Goal: Transaction & Acquisition: Purchase product/service

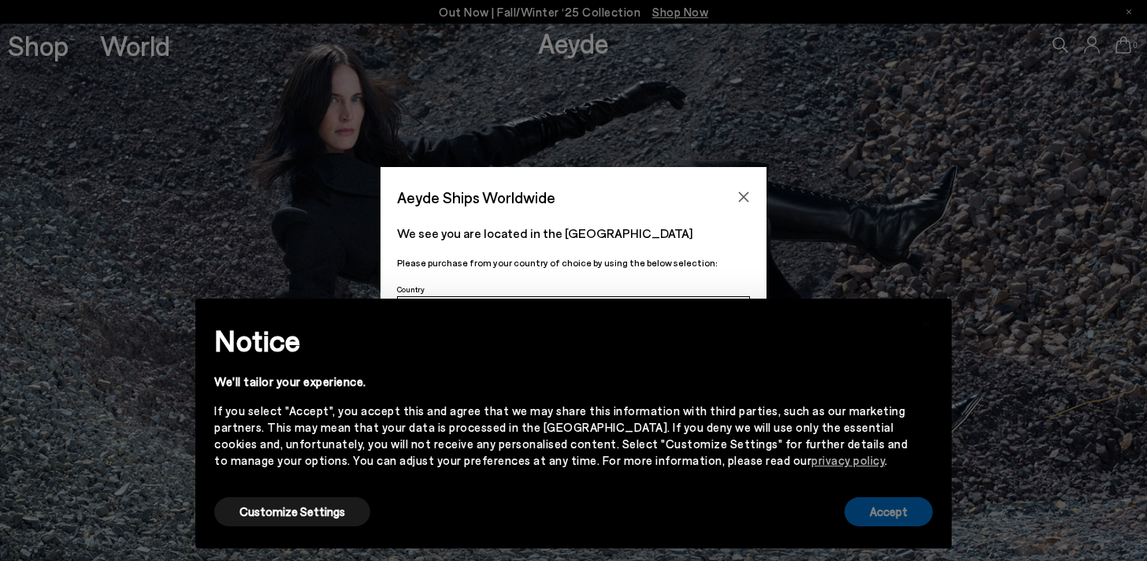
click at [891, 507] on button "Accept" at bounding box center [888, 511] width 88 height 29
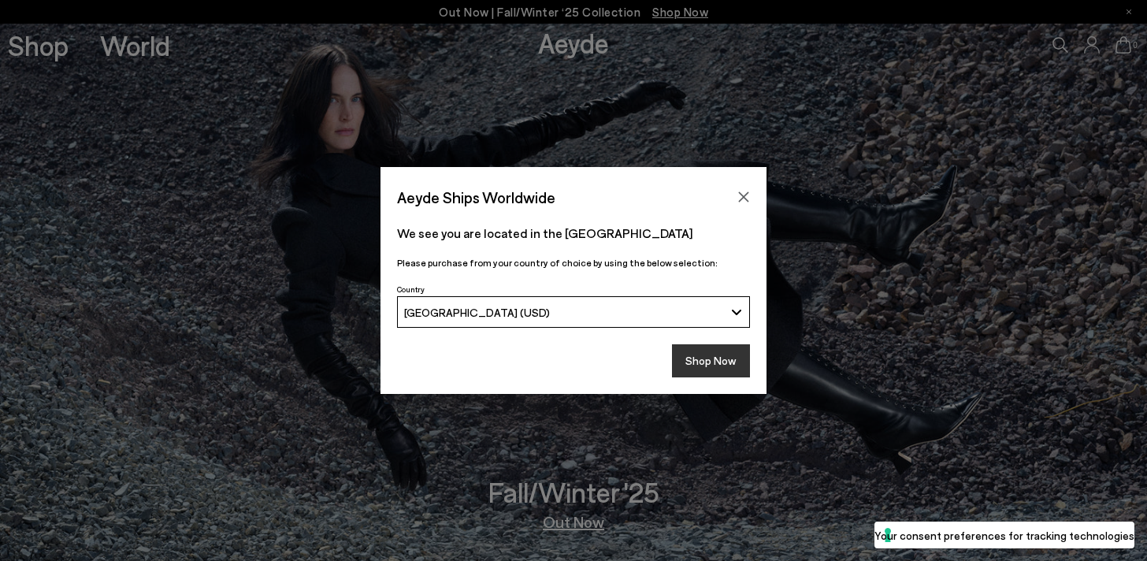
click at [706, 358] on button "Shop Now" at bounding box center [711, 360] width 78 height 33
click at [712, 358] on button "Shop Now" at bounding box center [711, 360] width 78 height 33
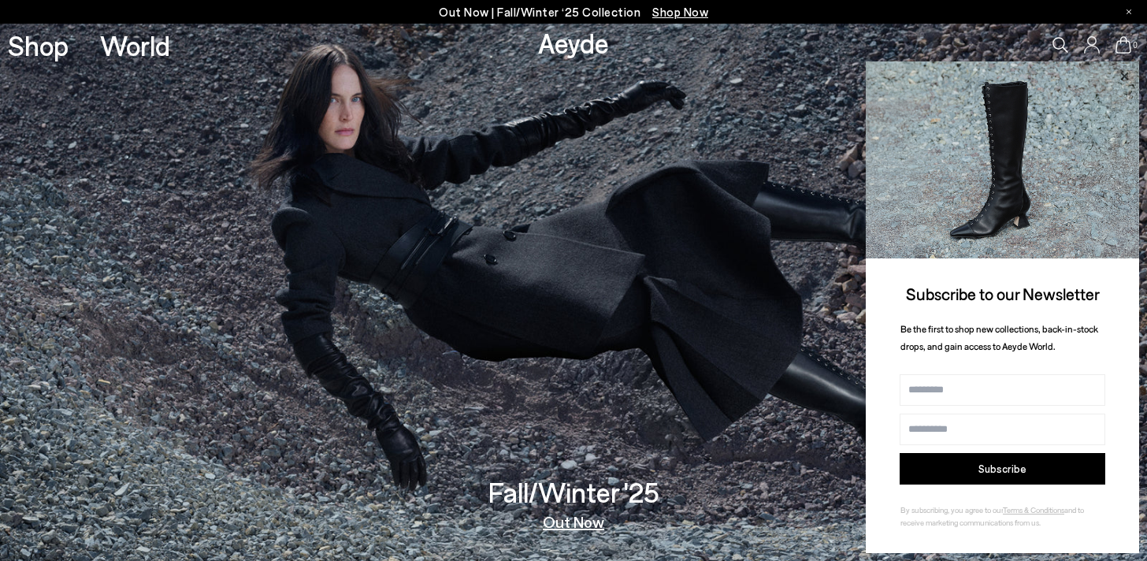
click at [1119, 75] on icon at bounding box center [1124, 76] width 20 height 20
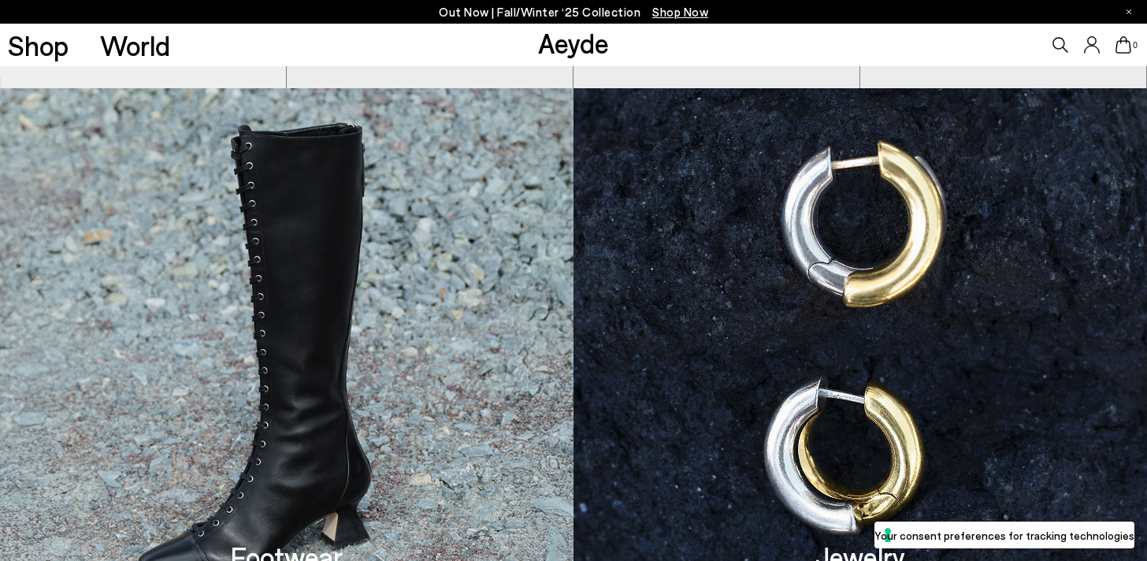
scroll to position [1119, 0]
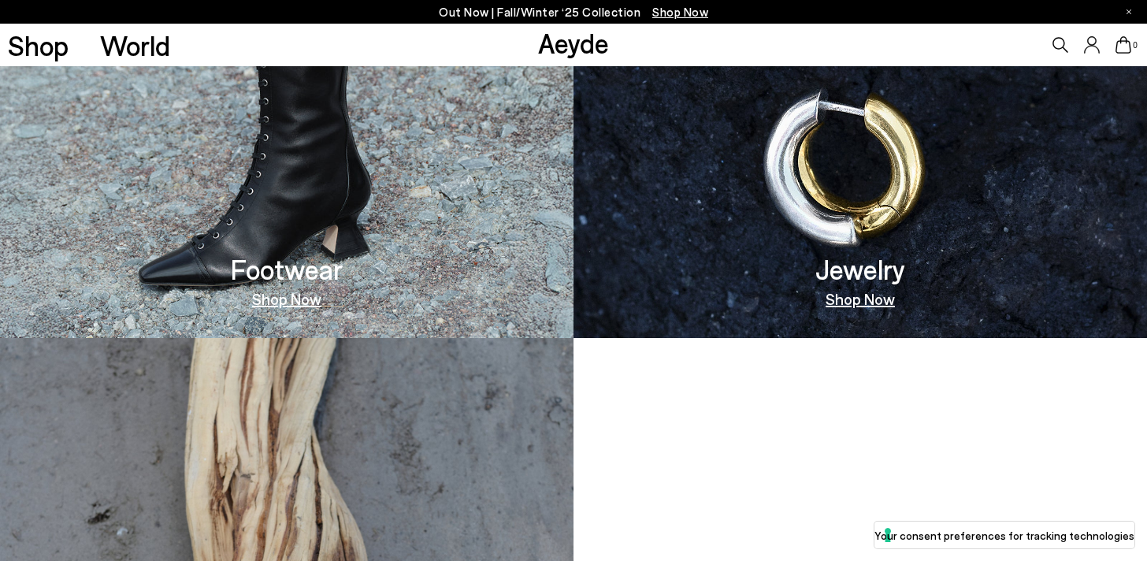
click at [298, 299] on link "Shop Now" at bounding box center [286, 299] width 69 height 16
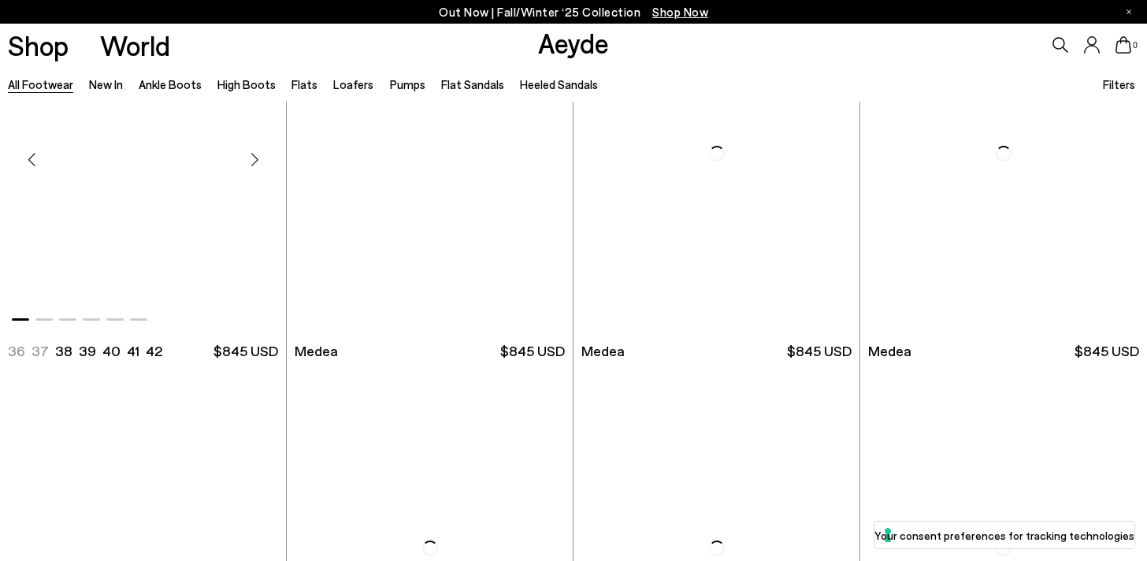
scroll to position [101, 0]
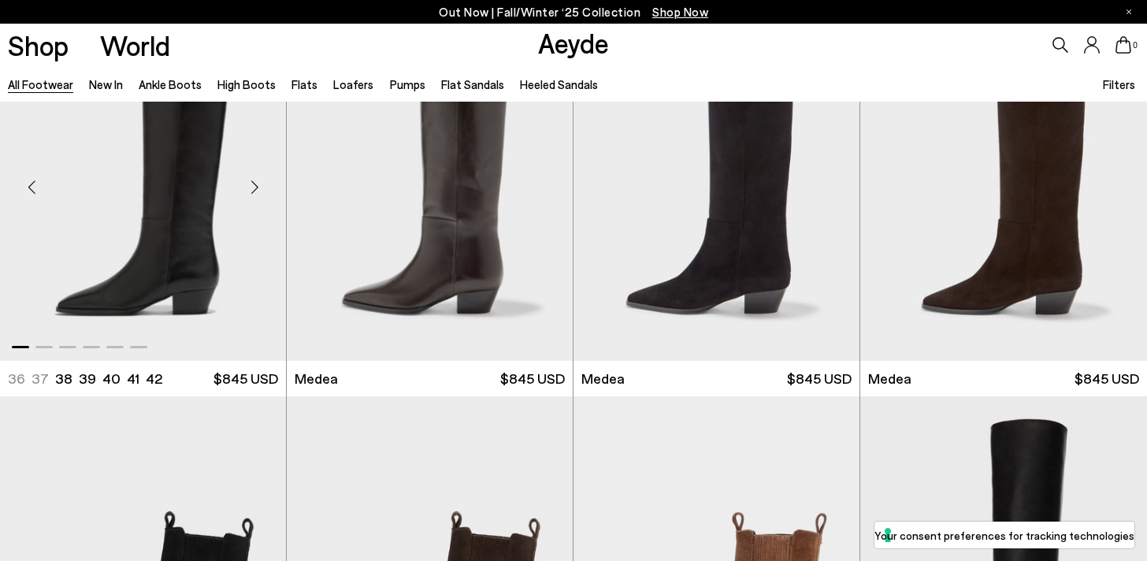
click at [183, 239] on img "1 / 6" at bounding box center [143, 180] width 286 height 359
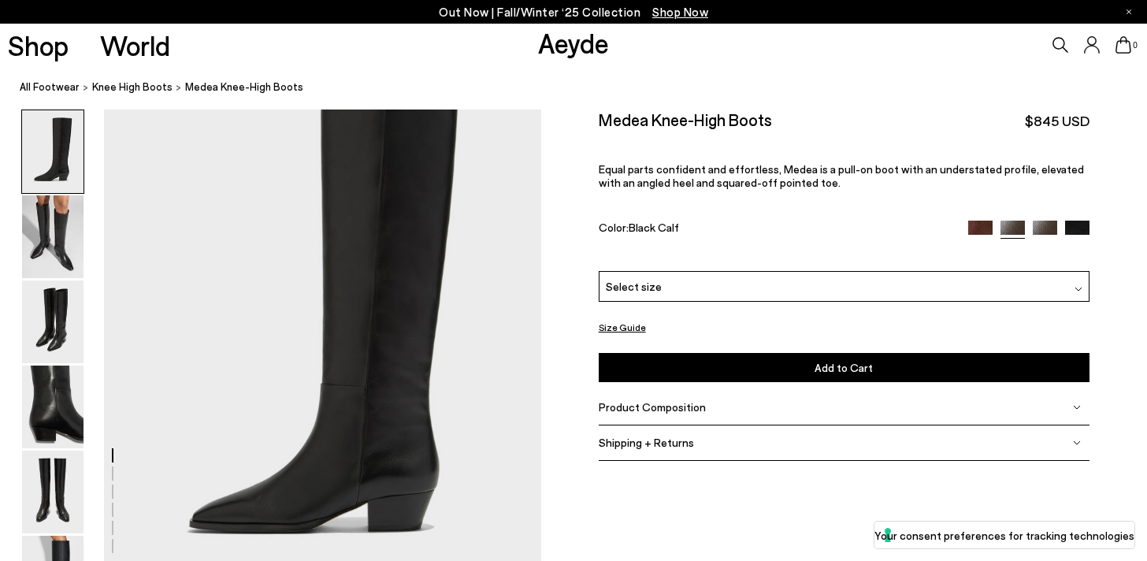
scroll to position [76, 0]
click at [659, 412] on span "Product Composition" at bounding box center [652, 406] width 107 height 13
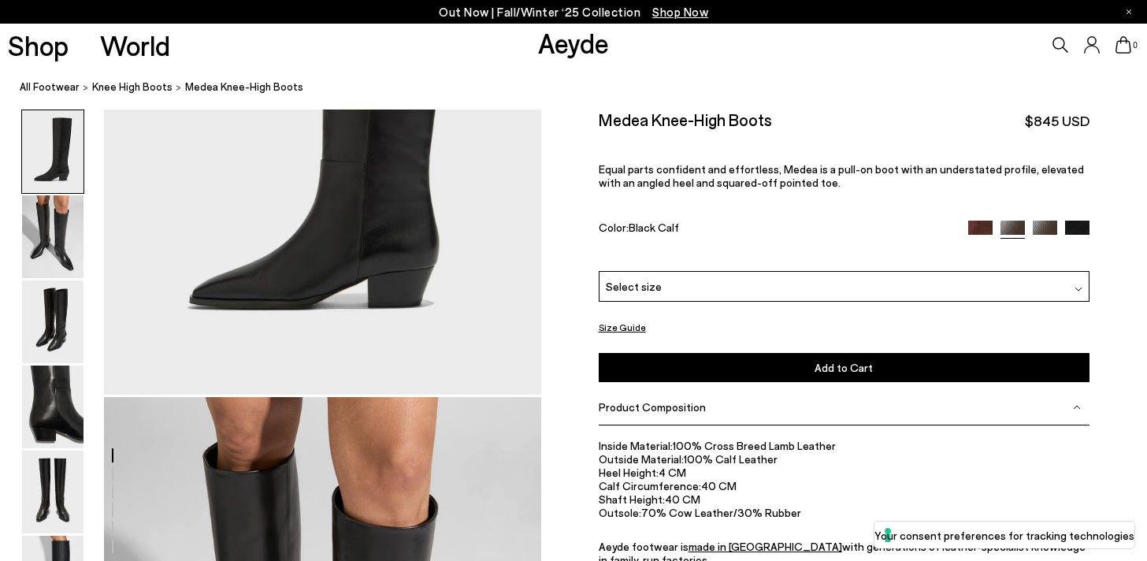
scroll to position [314, 0]
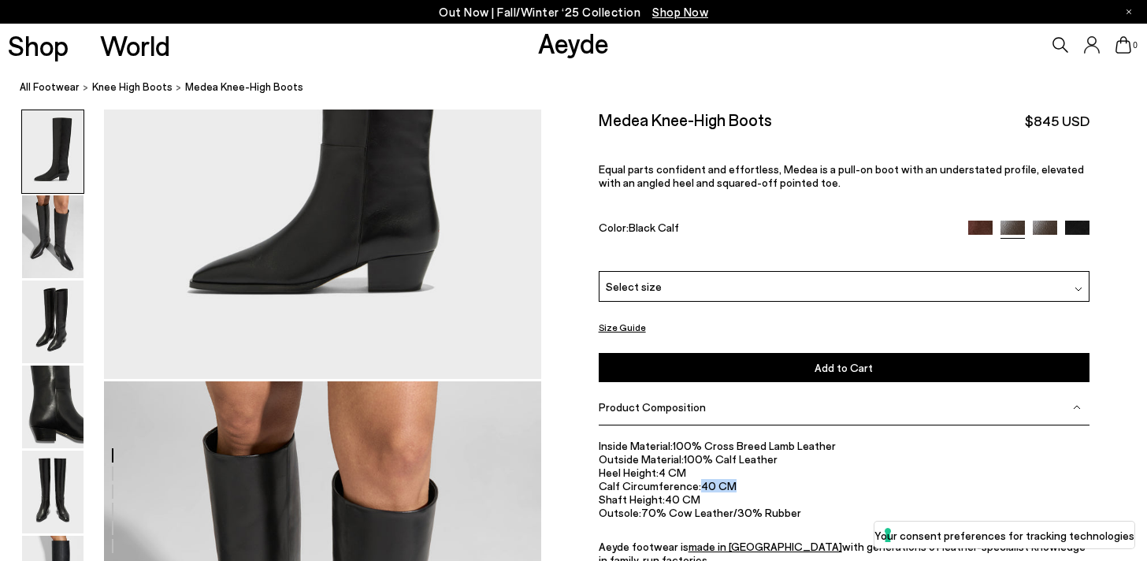
drag, startPoint x: 729, startPoint y: 488, endPoint x: 696, endPoint y: 484, distance: 34.0
click at [696, 484] on li "Calf Circumference: 40 CM" at bounding box center [845, 485] width 492 height 13
copy li "40 CM"
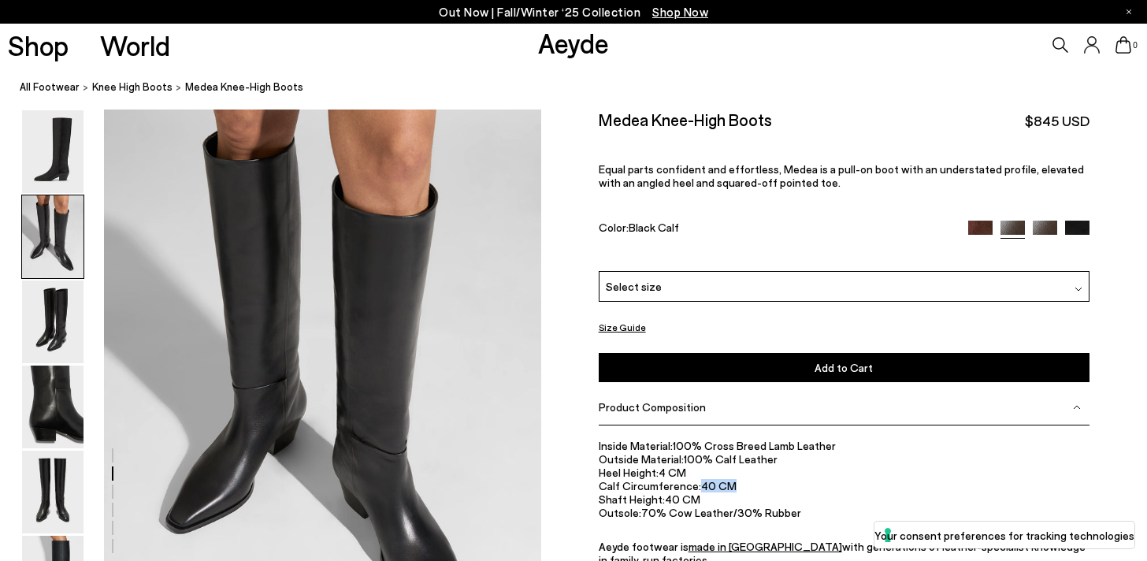
scroll to position [605, 0]
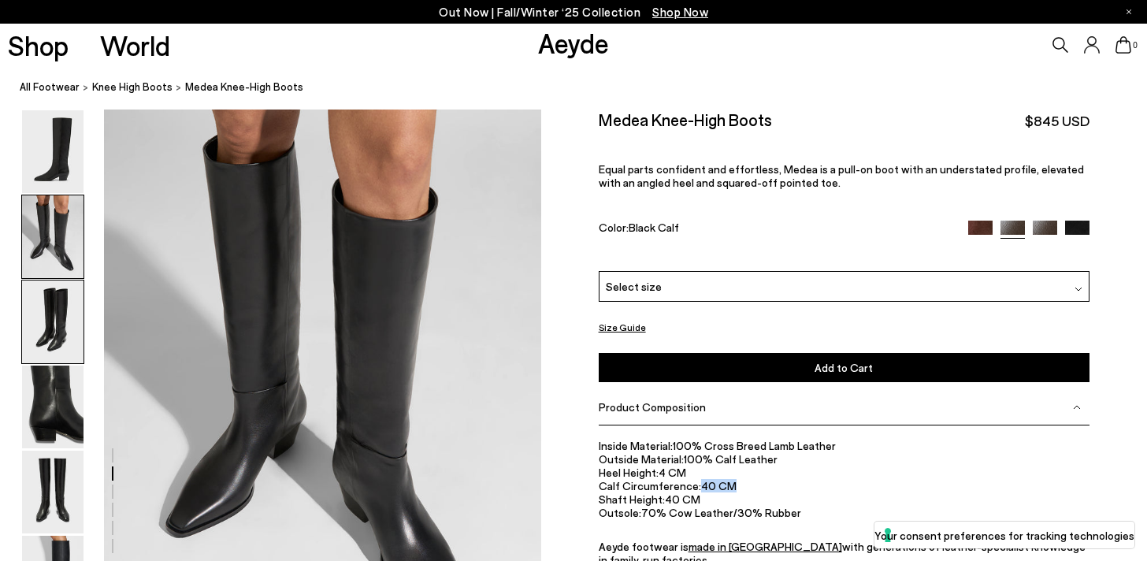
click at [60, 328] on img at bounding box center [52, 321] width 61 height 83
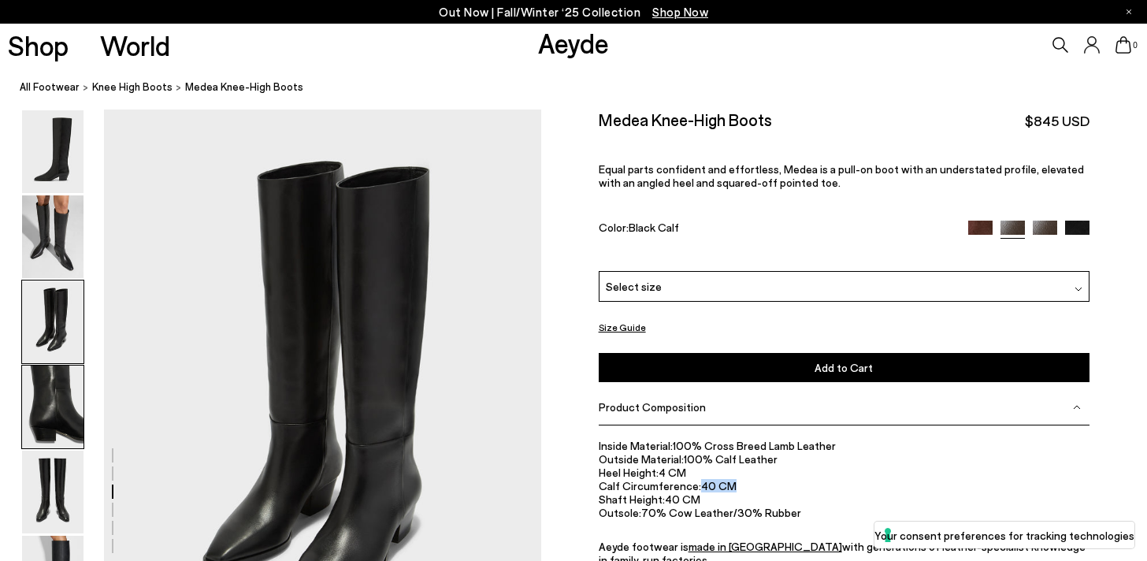
click at [72, 403] on img at bounding box center [52, 407] width 61 height 83
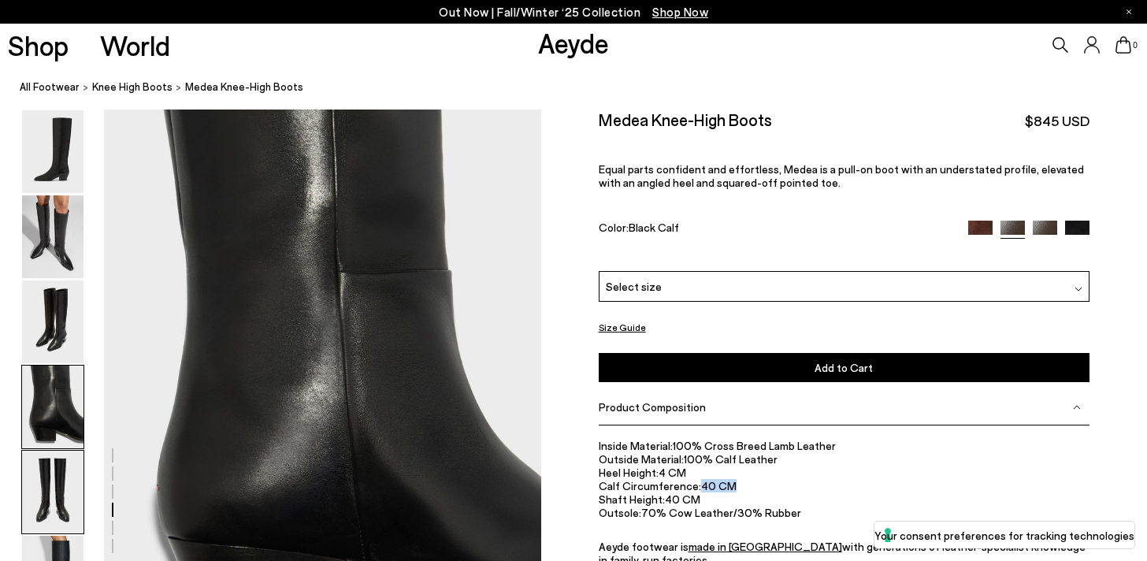
click at [80, 492] on img at bounding box center [52, 492] width 61 height 83
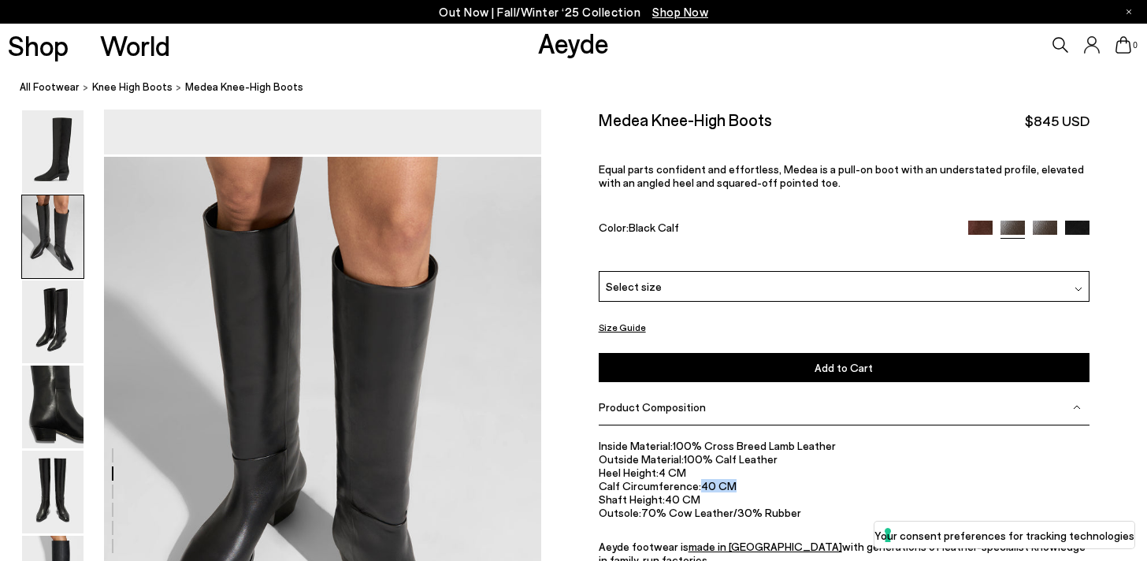
scroll to position [418, 0]
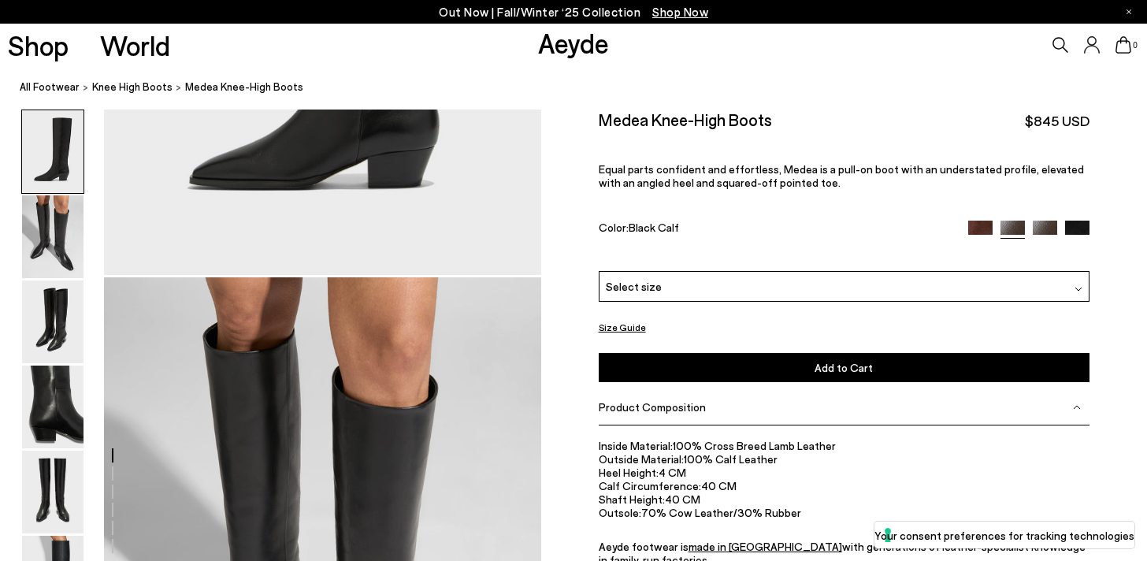
click at [733, 282] on div "Select size" at bounding box center [845, 286] width 492 height 31
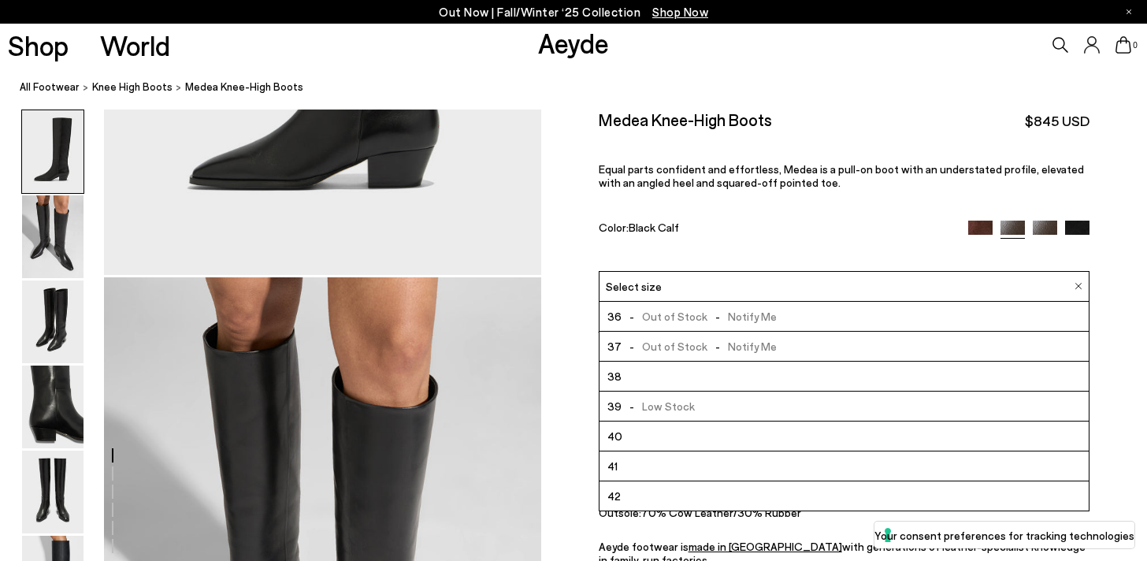
click at [607, 436] on li "40" at bounding box center [844, 436] width 490 height 30
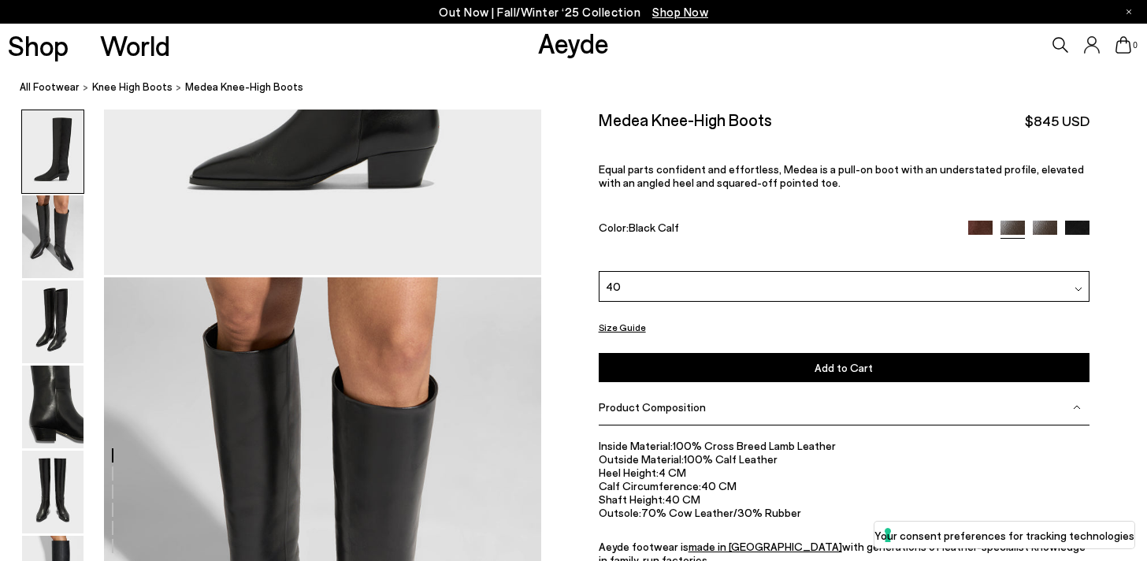
click at [704, 364] on button "Add to Cart Select a Size First" at bounding box center [845, 367] width 492 height 29
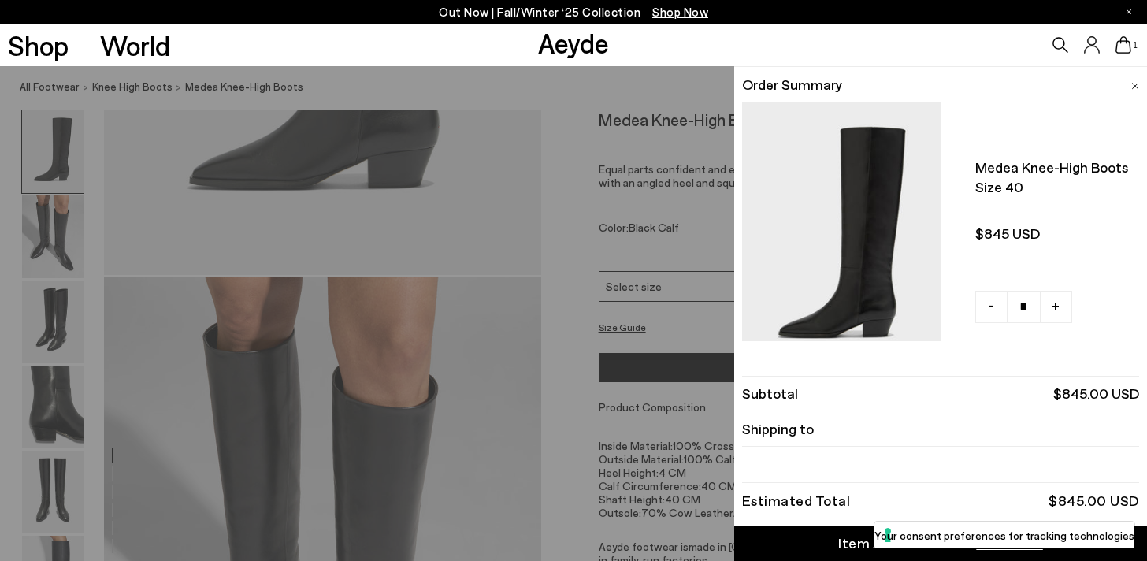
click at [636, 460] on div "Quick Add Color Size View Details Order Summary Medea knee-high boots Size 40 -…" at bounding box center [573, 313] width 1147 height 495
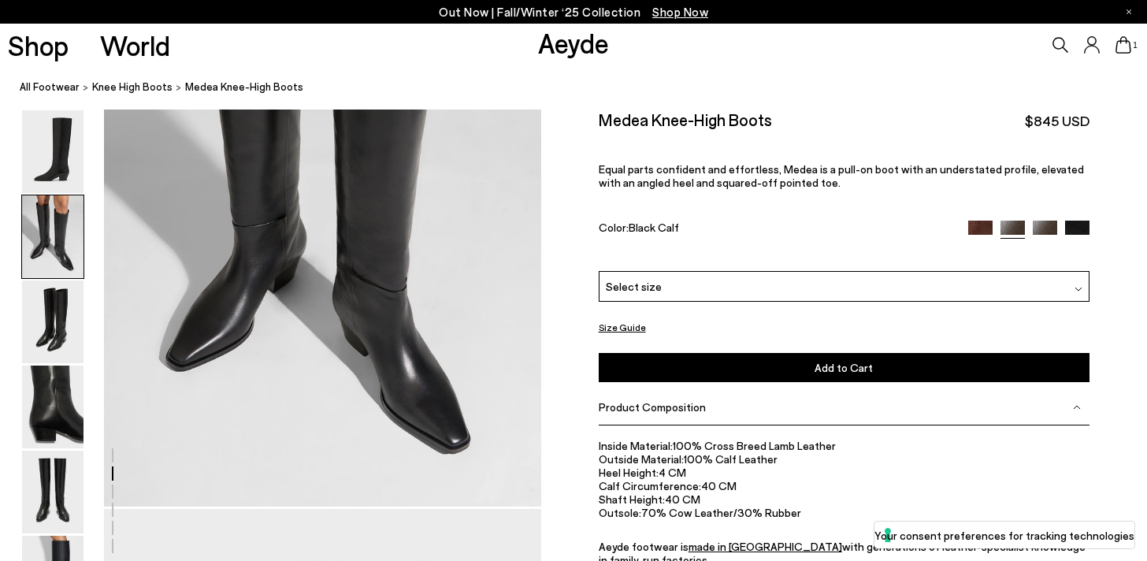
scroll to position [838, 0]
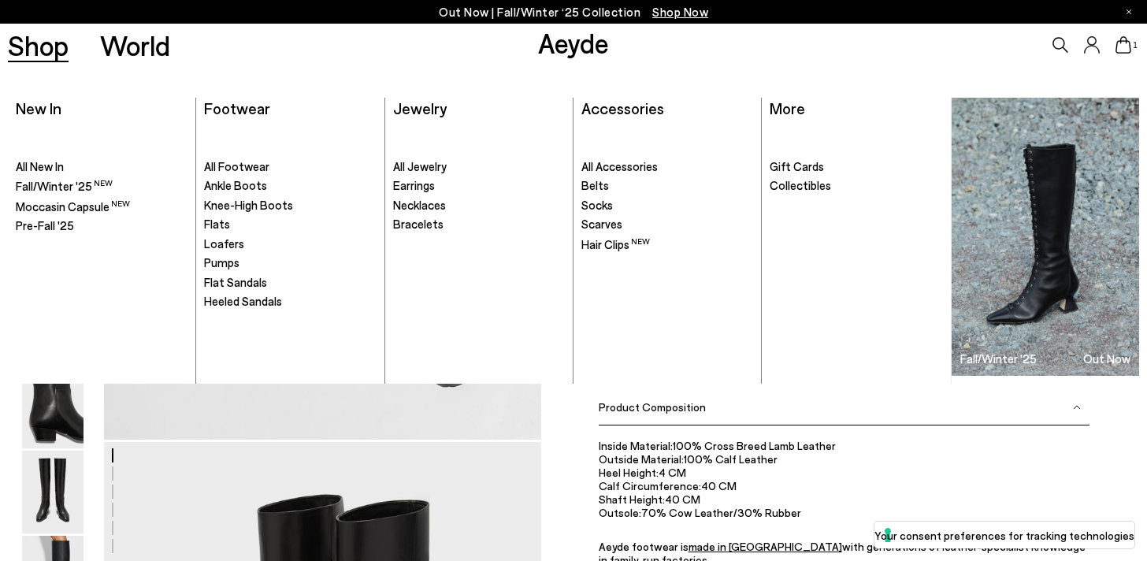
scroll to position [418, 0]
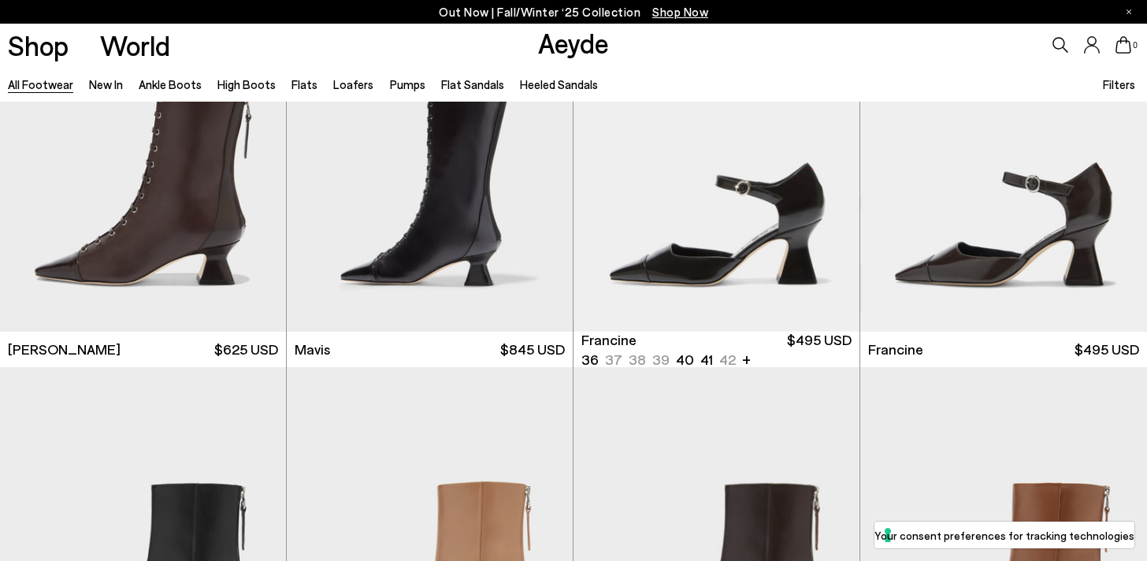
scroll to position [2423, 0]
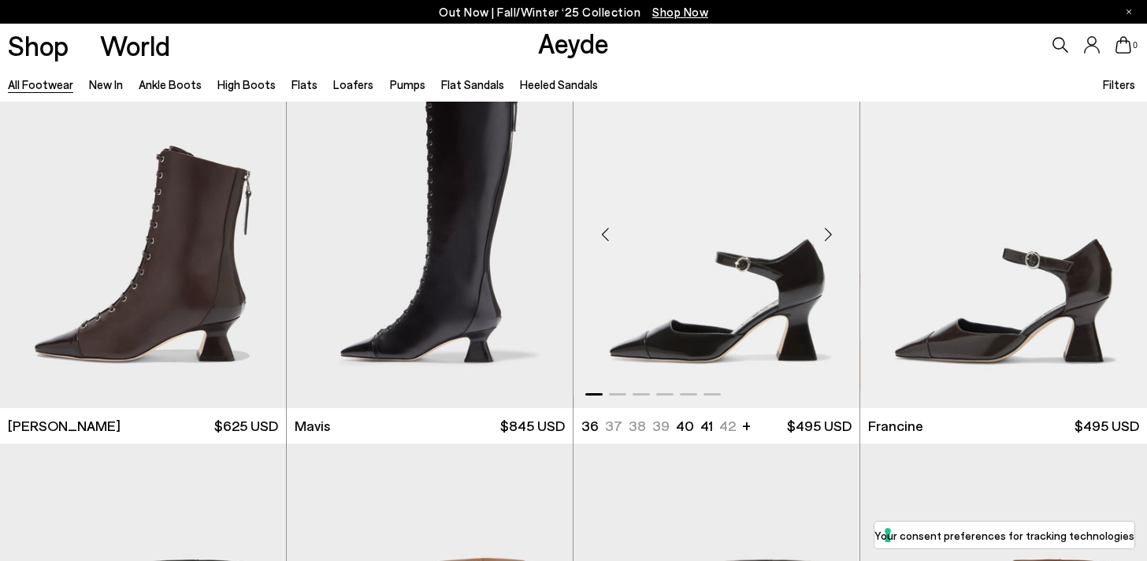
click at [824, 234] on div "Next slide" at bounding box center [827, 234] width 47 height 47
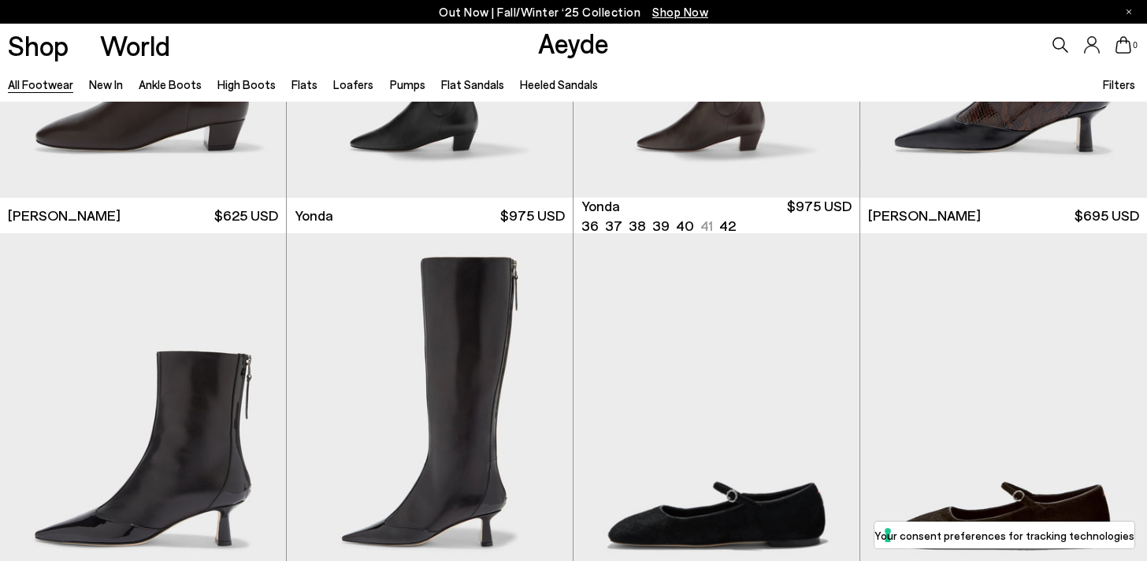
scroll to position [3581, 0]
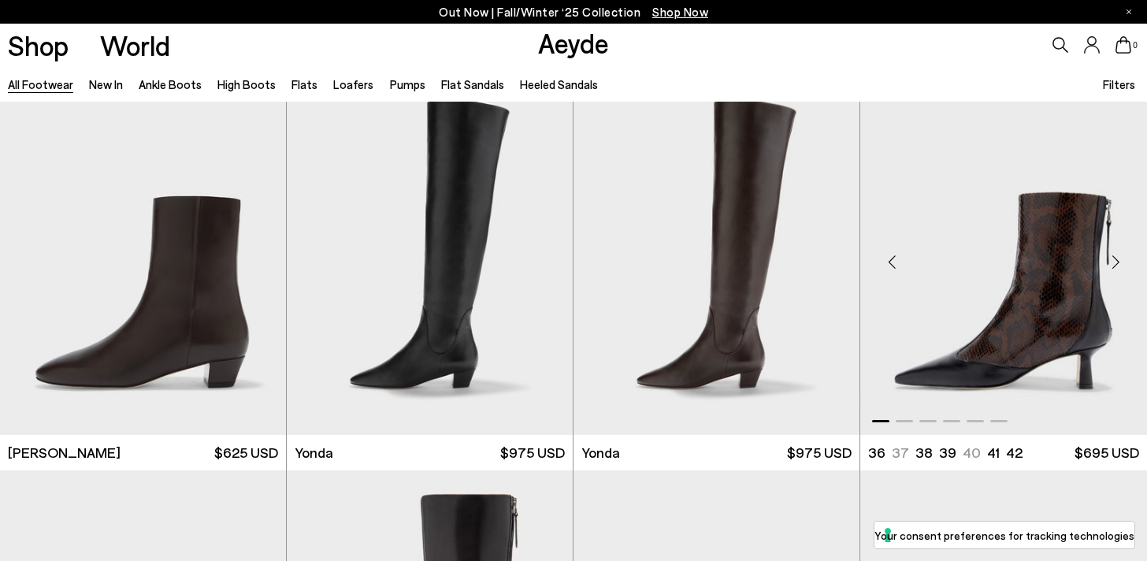
click at [1120, 260] on div "Next slide" at bounding box center [1115, 261] width 47 height 47
